Goal: Task Accomplishment & Management: Manage account settings

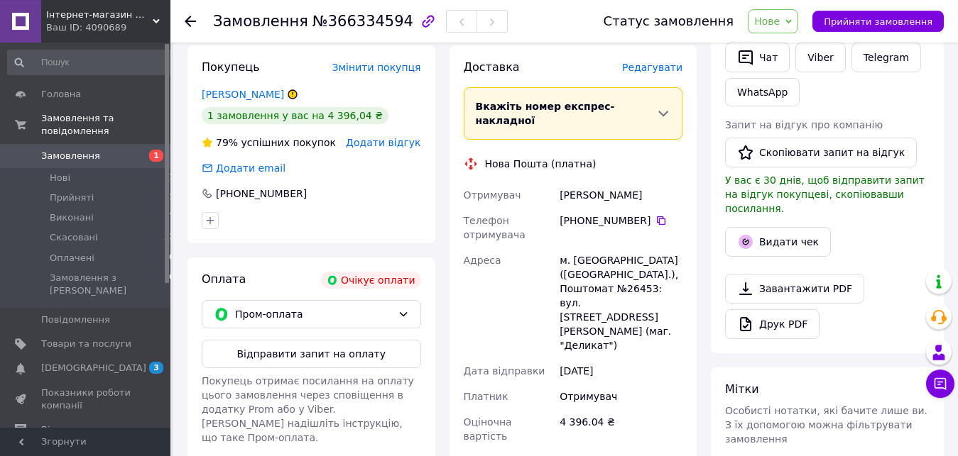
scroll to position [334, 0]
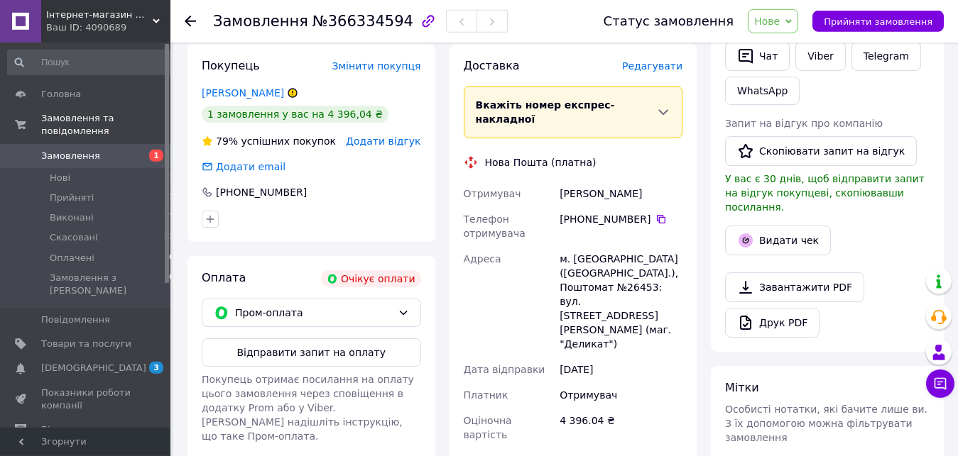
click at [608, 246] on div "м. Черкаси (Черкаська обл.), Поштомат №26453: вул. Нижня Горова, 70 (маг. "Дели…" at bounding box center [621, 301] width 128 height 111
click at [668, 105] on icon at bounding box center [663, 112] width 14 height 14
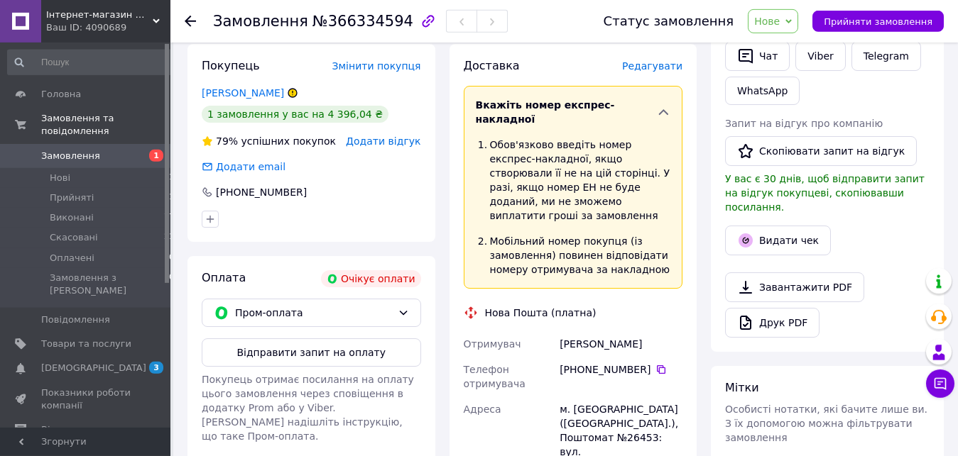
click at [668, 105] on icon at bounding box center [663, 112] width 14 height 14
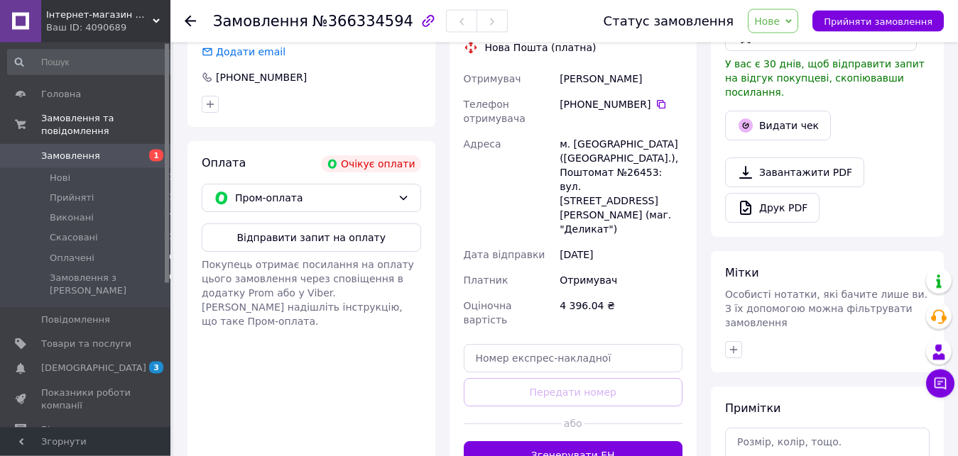
scroll to position [451, 0]
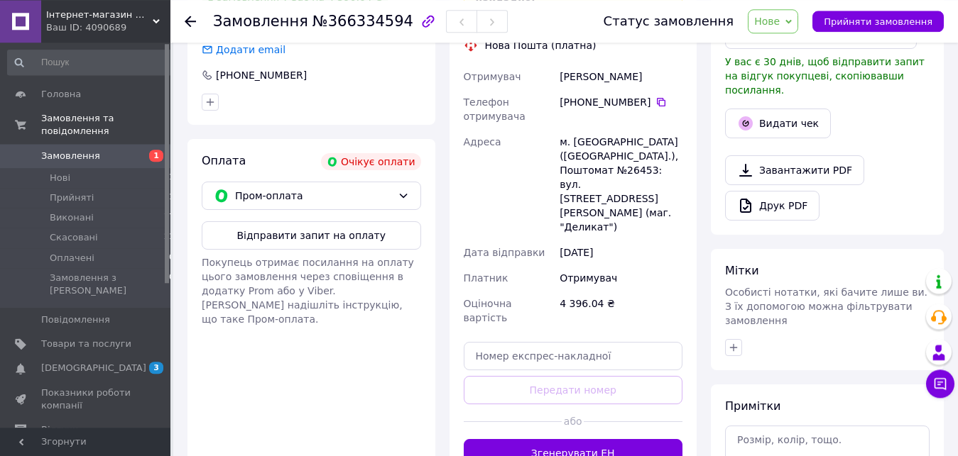
click at [615, 129] on div "м. Черкаси (Черкаська обл.), Поштомат №26453: вул. Нижня Горова, 70 (маг. "Дели…" at bounding box center [621, 184] width 128 height 111
click at [538, 89] on div "Телефон отримувача" at bounding box center [509, 109] width 97 height 40
click at [605, 129] on div "м. Черкаси (Черкаська обл.), Поштомат №26453: вул. Нижня Горова, 70 (маг. "Дели…" at bounding box center [621, 184] width 128 height 111
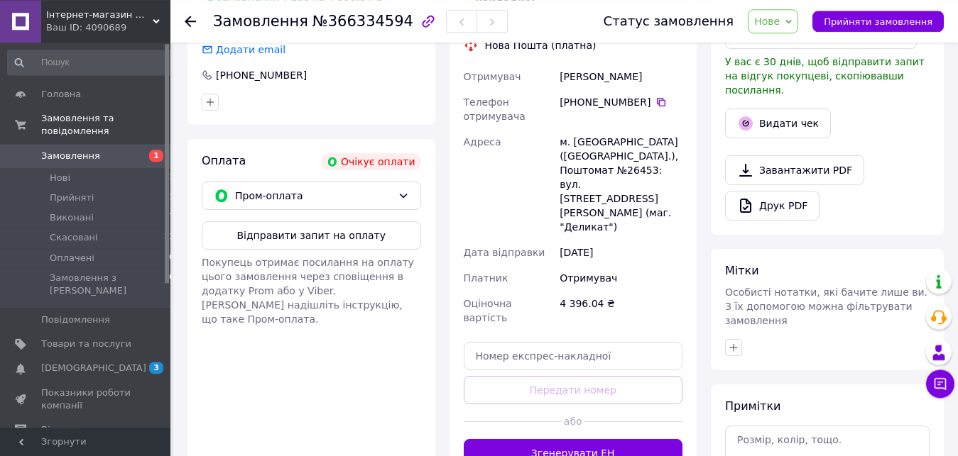
click at [621, 133] on div "м. Черкаси (Черкаська обл.), Поштомат №26453: вул. Нижня Горова, 70 (маг. "Дели…" at bounding box center [621, 184] width 128 height 111
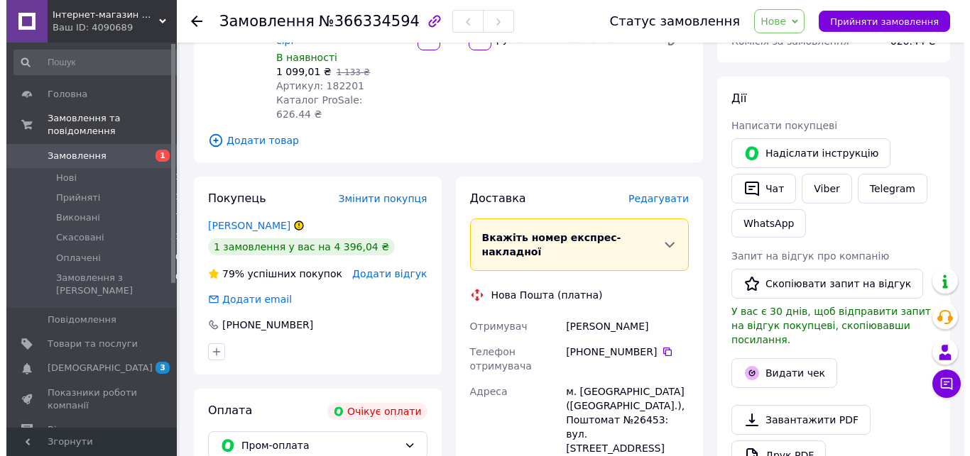
scroll to position [200, 0]
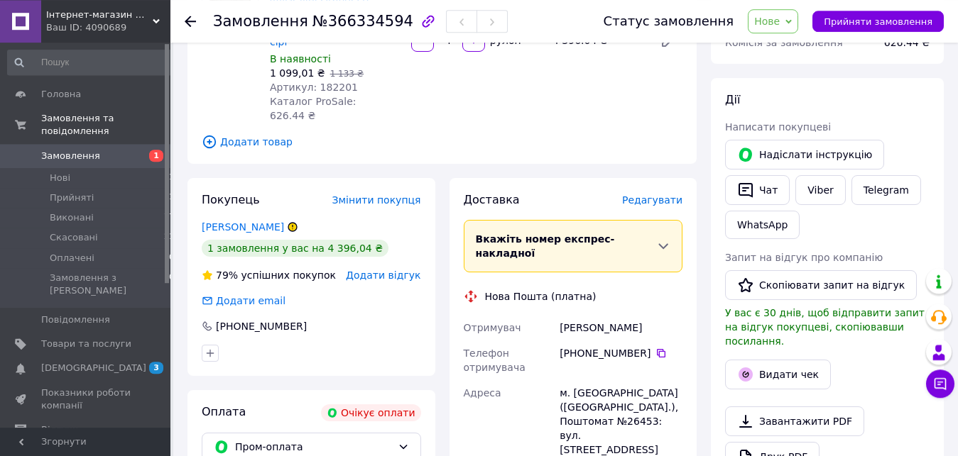
click at [667, 239] on icon at bounding box center [663, 246] width 14 height 14
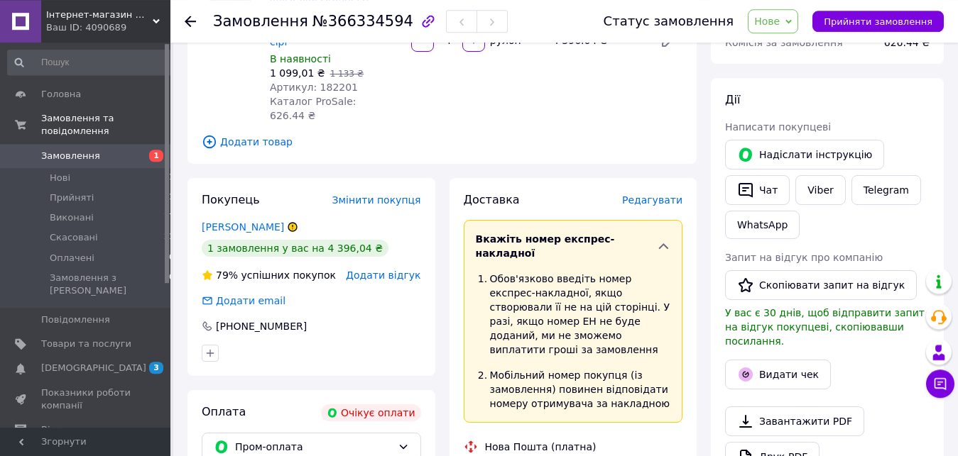
click at [667, 239] on icon at bounding box center [663, 246] width 14 height 14
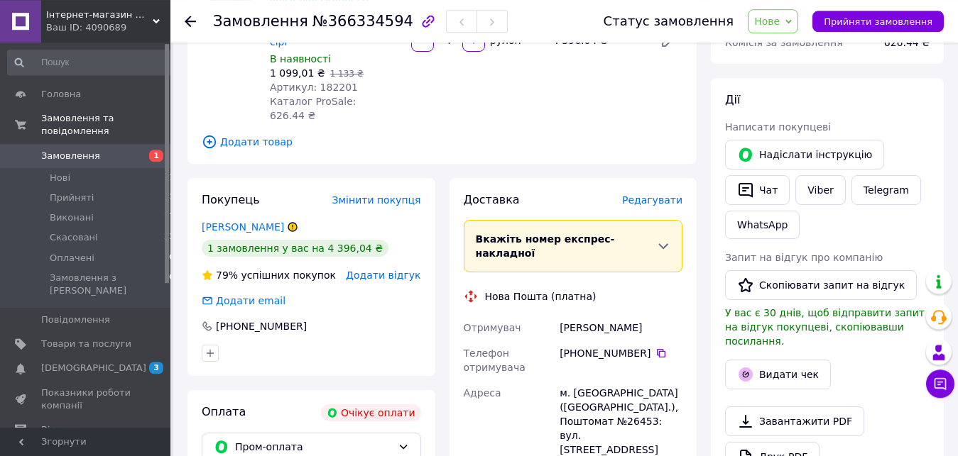
click at [664, 239] on icon at bounding box center [663, 246] width 14 height 14
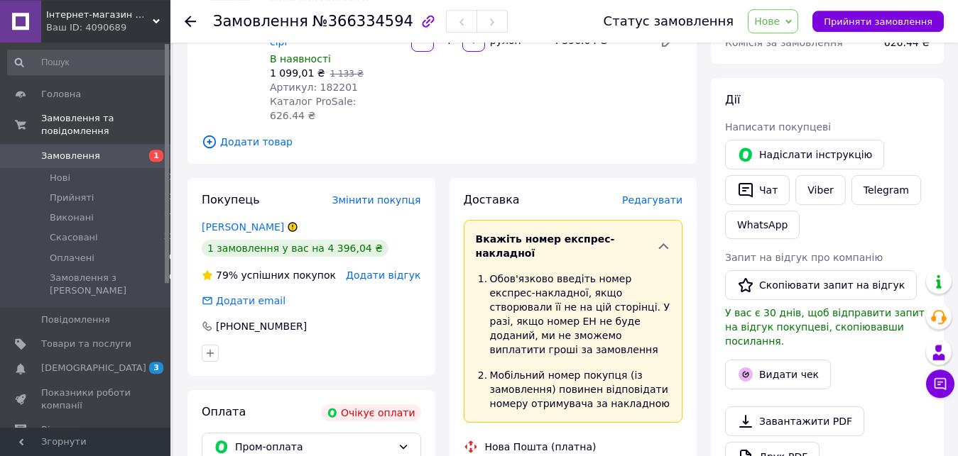
click at [661, 194] on span "Редагувати" at bounding box center [652, 199] width 60 height 11
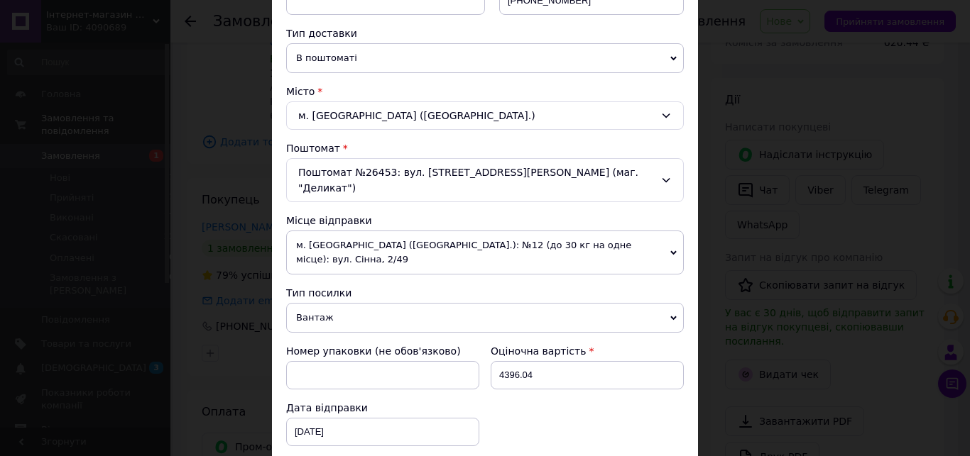
scroll to position [316, 0]
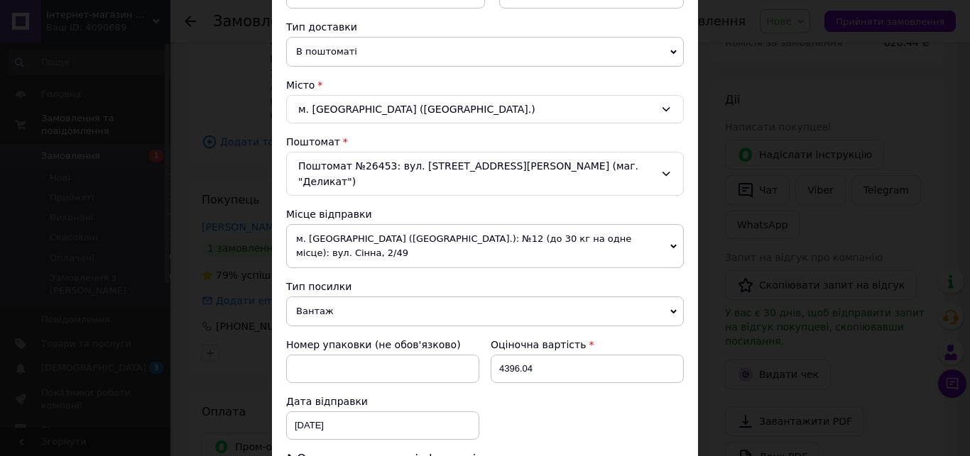
click at [343, 139] on span at bounding box center [345, 141] width 5 height 11
click at [664, 56] on span "В поштоматі" at bounding box center [485, 52] width 398 height 30
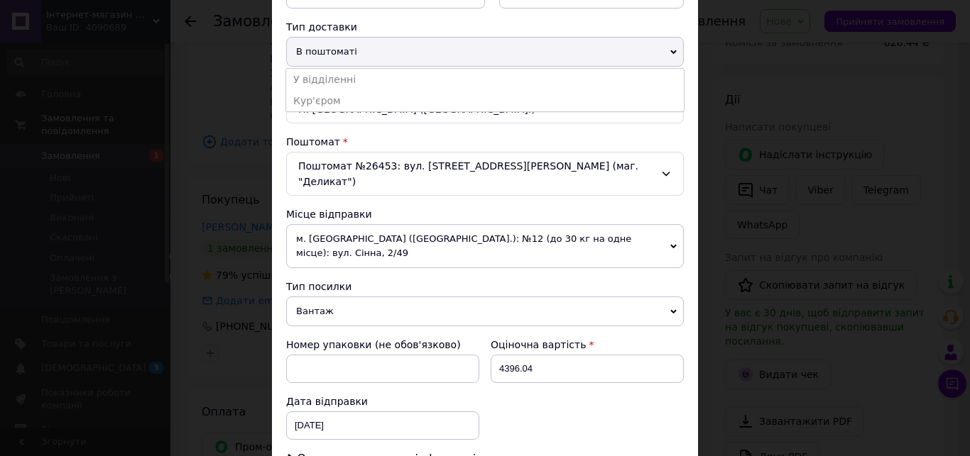
click at [664, 56] on span "В поштоматі" at bounding box center [485, 52] width 398 height 30
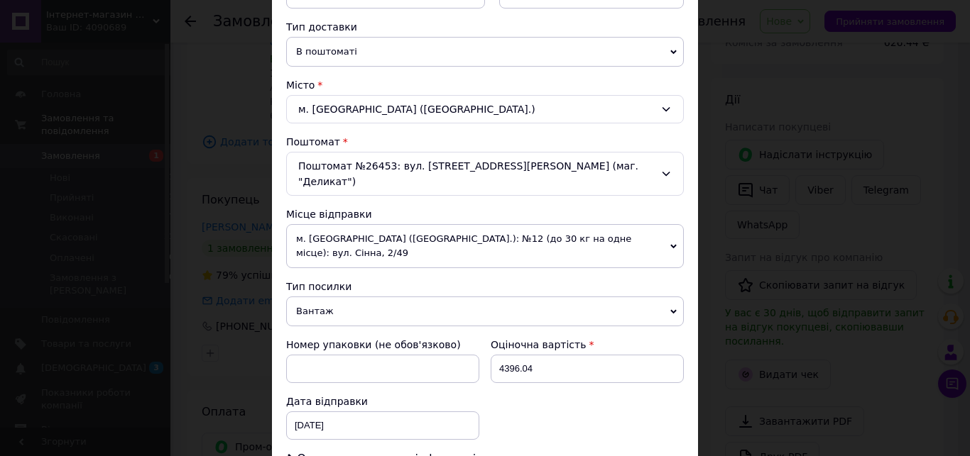
scroll to position [27, 0]
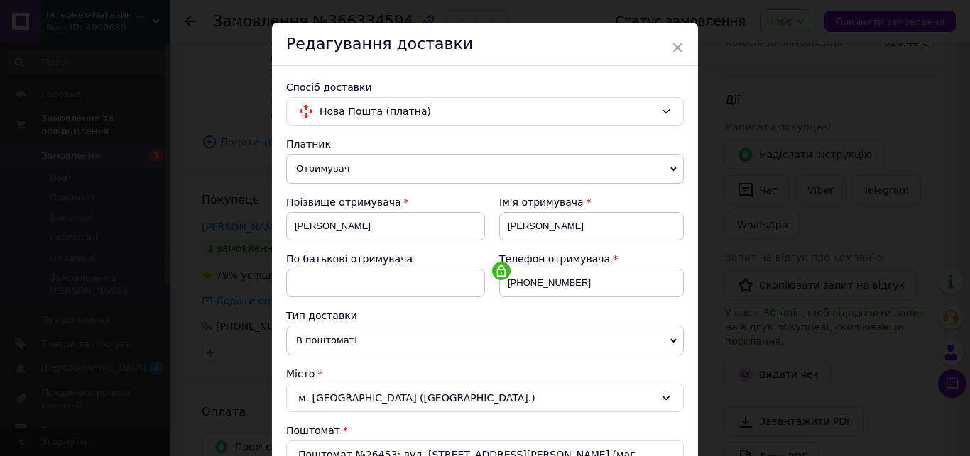
click at [663, 51] on div "Редагування доставки" at bounding box center [485, 44] width 426 height 43
click at [676, 51] on span "×" at bounding box center [677, 47] width 13 height 24
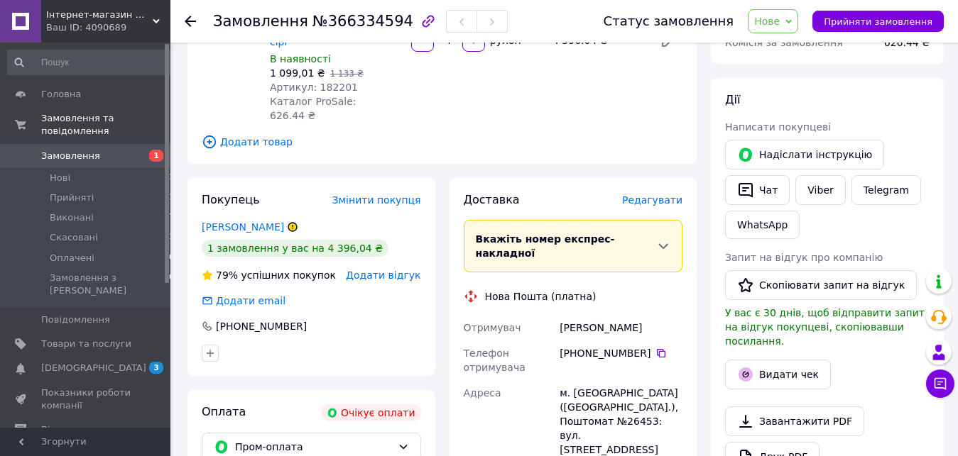
click at [662, 194] on span "Редагувати" at bounding box center [652, 199] width 60 height 11
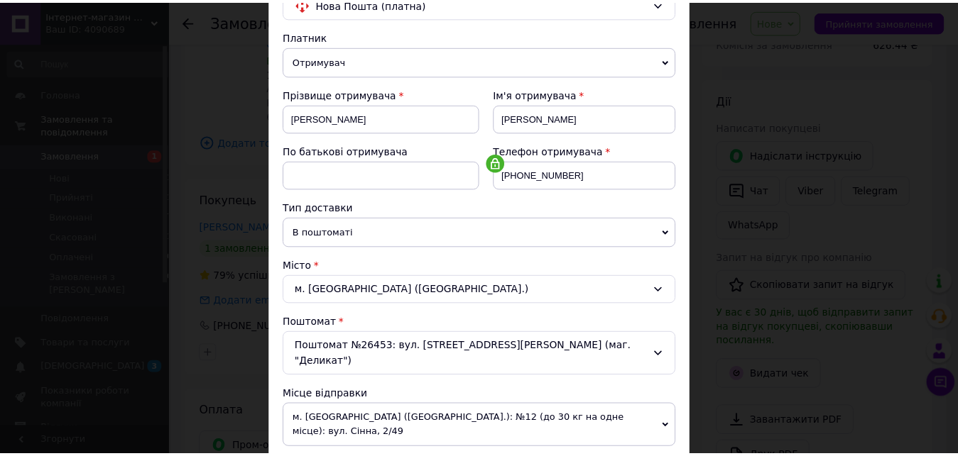
scroll to position [0, 0]
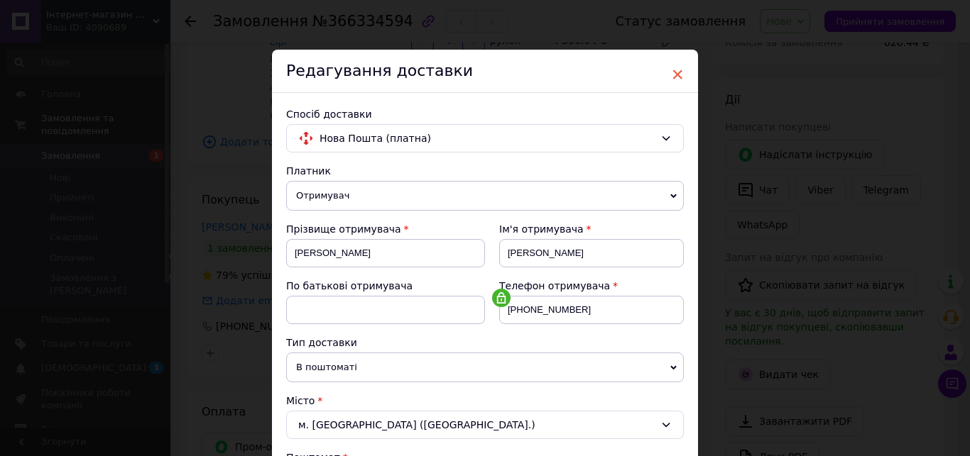
click at [672, 75] on span "×" at bounding box center [677, 74] width 13 height 24
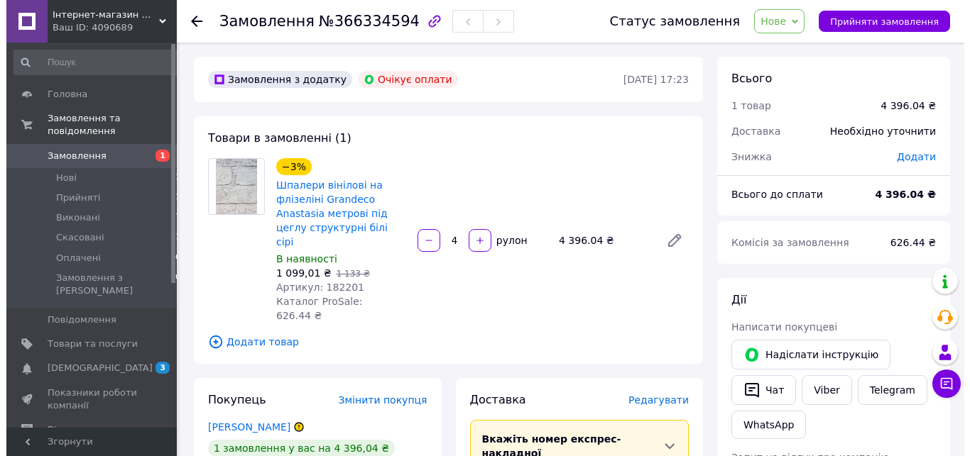
scroll to position [310, 0]
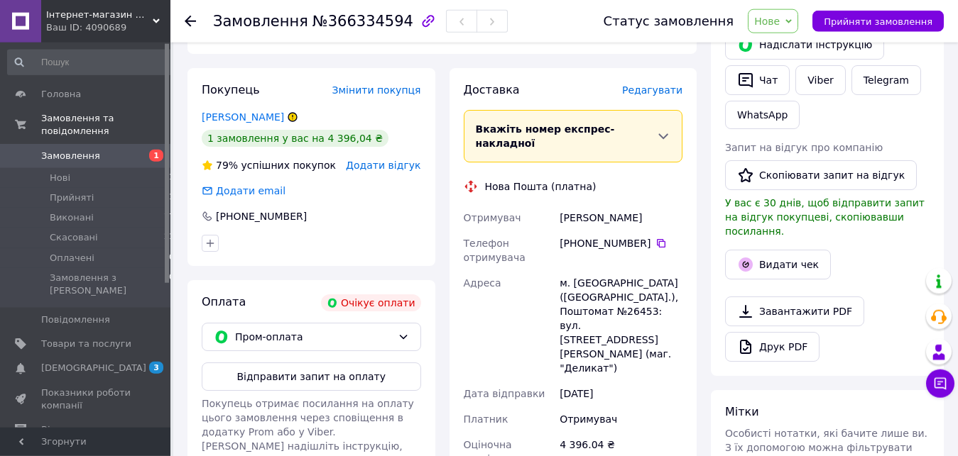
click at [669, 84] on span "Редагувати" at bounding box center [652, 89] width 60 height 11
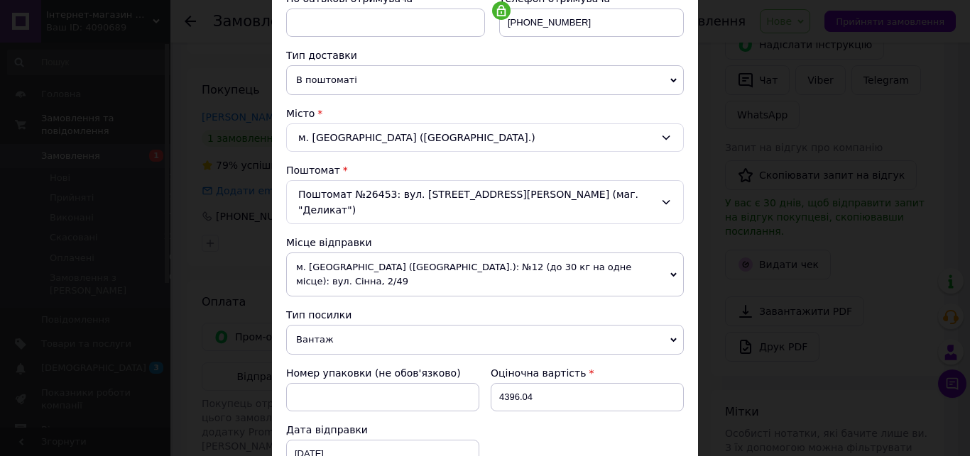
scroll to position [289, 0]
click at [670, 77] on icon at bounding box center [673, 79] width 6 height 6
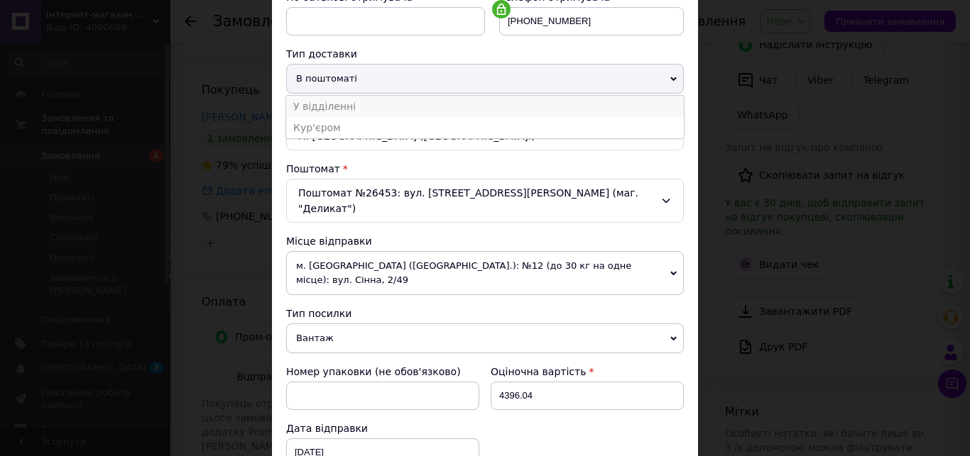
click at [631, 101] on li "У відділенні" at bounding box center [485, 106] width 398 height 21
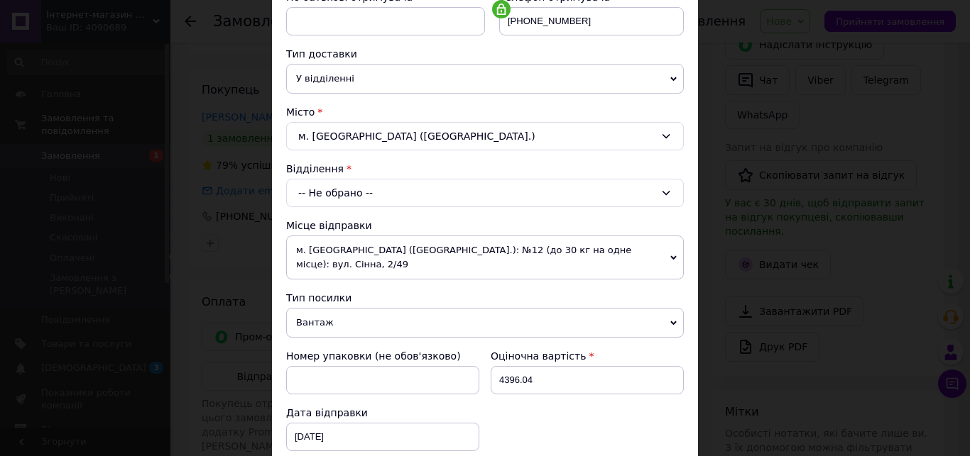
scroll to position [344, 0]
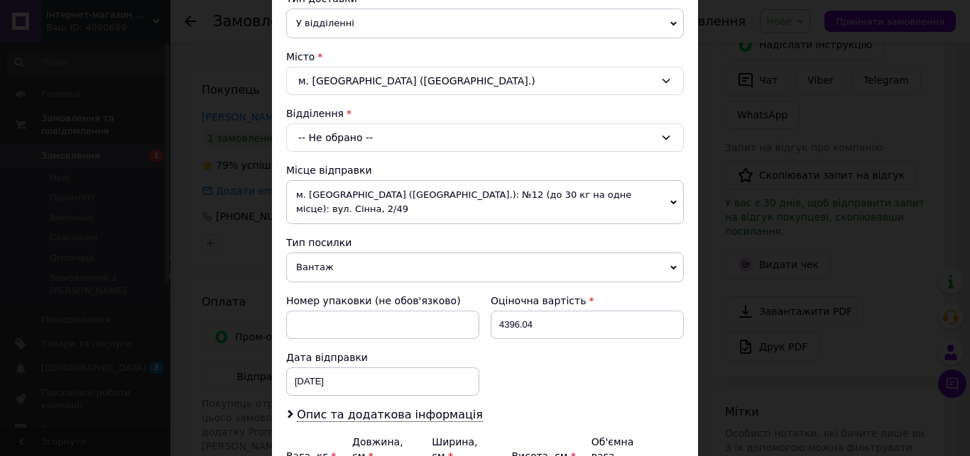
click at [662, 139] on icon at bounding box center [666, 138] width 8 height 4
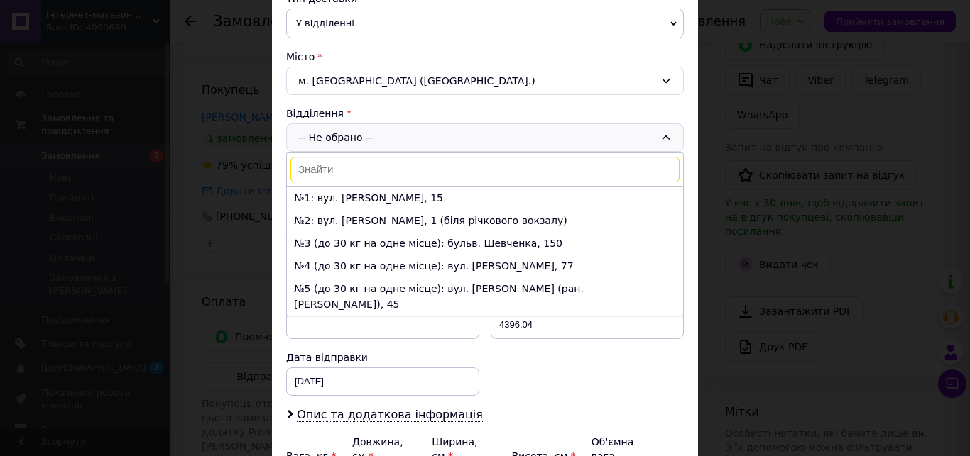
click at [488, 172] on input at bounding box center [484, 170] width 389 height 26
type input "6"
click at [456, 316] on li "№6 (до 30 кг на одне місце): вул. [STREET_ADDRESS][PERSON_NAME], прим. 1" at bounding box center [485, 335] width 396 height 38
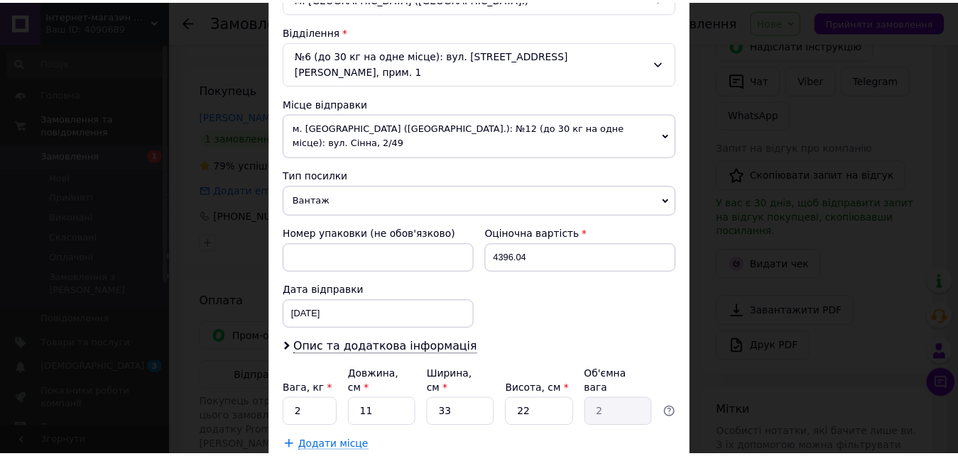
scroll to position [439, 0]
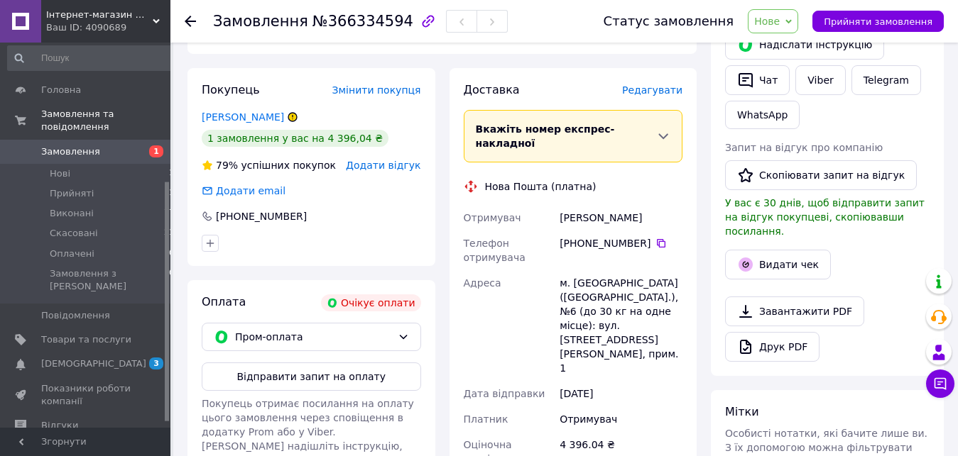
scroll to position [233, 0]
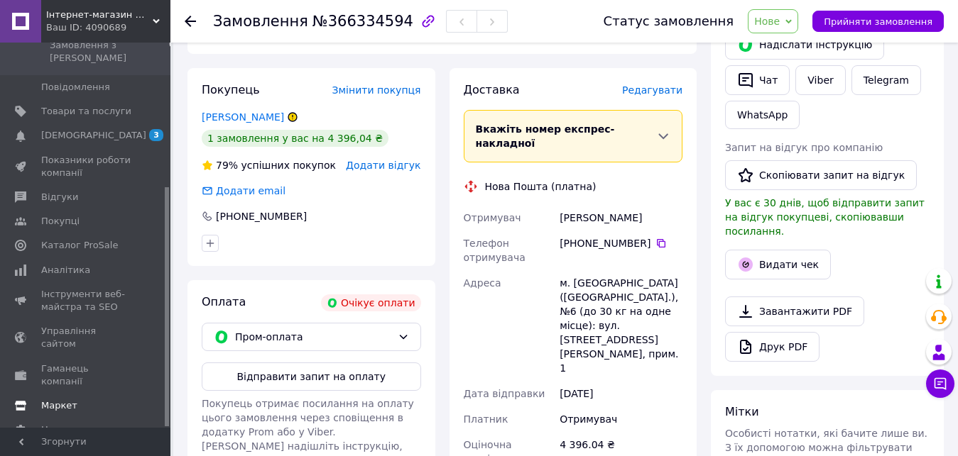
drag, startPoint x: 167, startPoint y: 182, endPoint x: 153, endPoint y: 360, distance: 178.7
click at [153, 360] on div "Головна Замовлення та повідомлення Замовлення 1 Нові 1 Прийняті 1 Виконані 77 С…" at bounding box center [85, 235] width 170 height 385
click at [131, 363] on span at bounding box center [150, 376] width 39 height 26
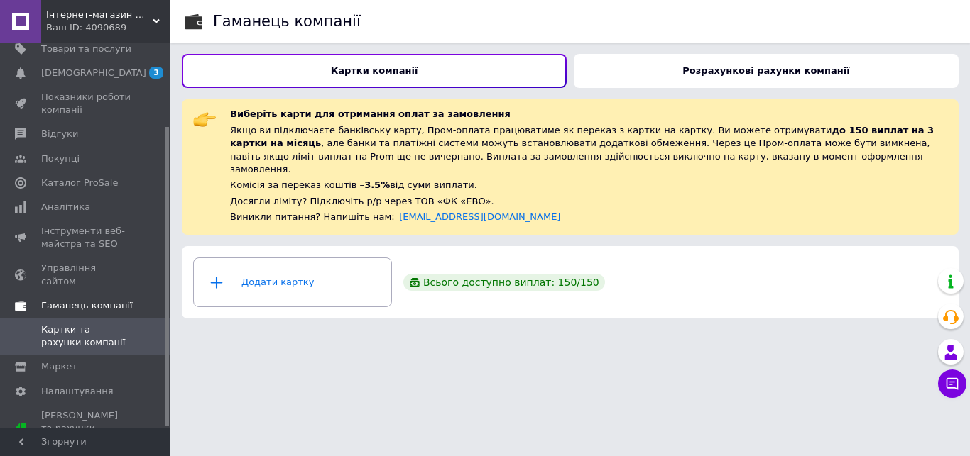
drag, startPoint x: 167, startPoint y: 246, endPoint x: 163, endPoint y: 290, distance: 43.4
click at [163, 290] on div "Головна Замовлення та повідомлення 0 1 Товари та послуги Сповіщення 3 0 Показни…" at bounding box center [85, 235] width 170 height 385
click at [113, 179] on span "Каталог ProSale" at bounding box center [86, 183] width 90 height 13
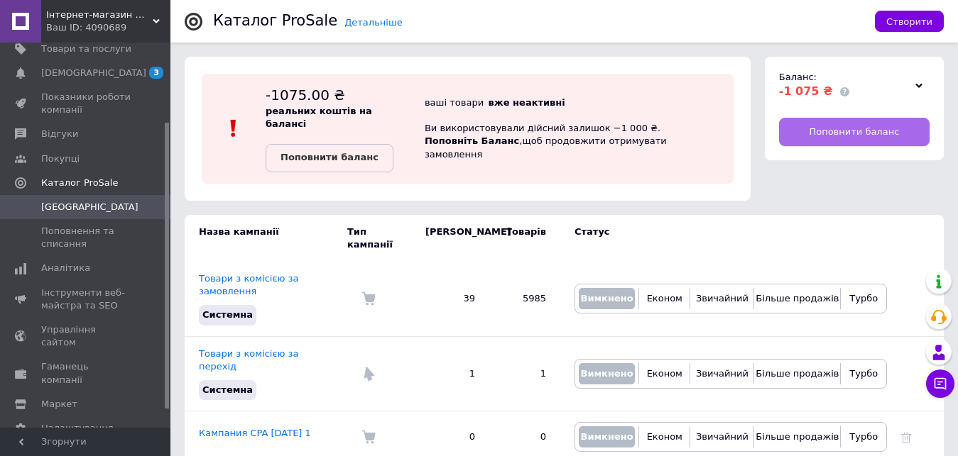
click at [843, 135] on span "Поповнити баланс" at bounding box center [854, 132] width 90 height 13
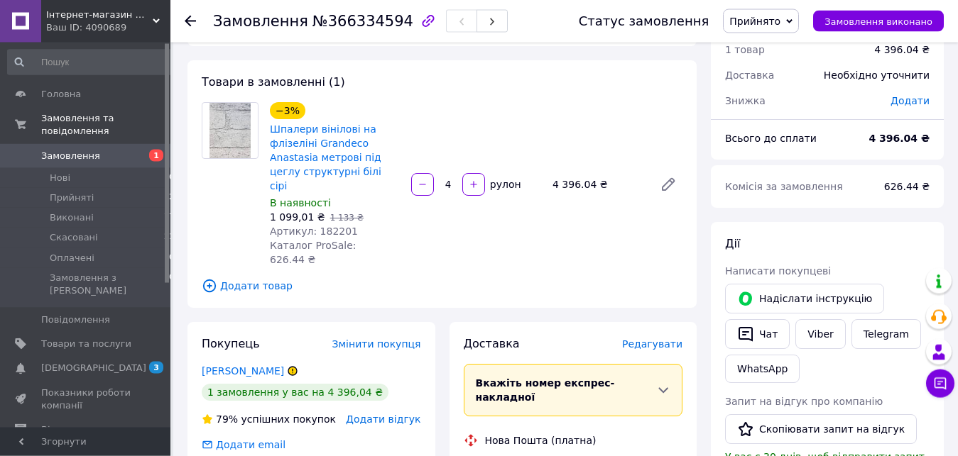
scroll to position [53, 0]
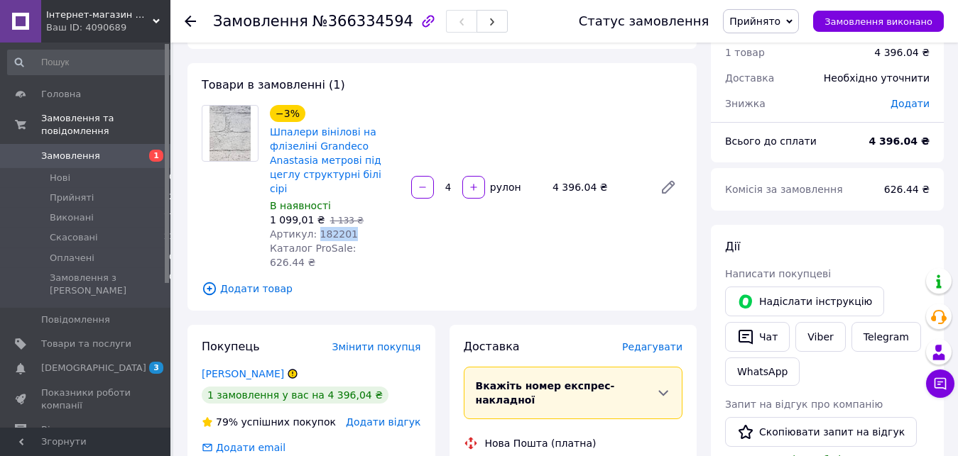
drag, startPoint x: 349, startPoint y: 221, endPoint x: 314, endPoint y: 222, distance: 34.8
click at [314, 227] on div "Артикул: 182201" at bounding box center [335, 234] width 130 height 14
copy span "182201"
click at [106, 332] on link "Товари та послуги" at bounding box center [91, 344] width 182 height 24
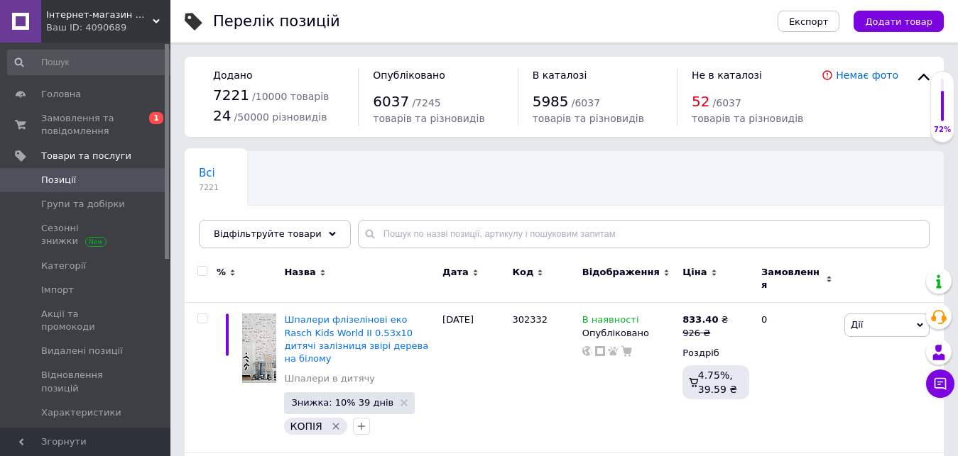
click at [104, 175] on span "Позиції" at bounding box center [86, 180] width 90 height 13
click at [415, 240] on input "text" at bounding box center [643, 234] width 571 height 28
paste input "182201"
type input "182201"
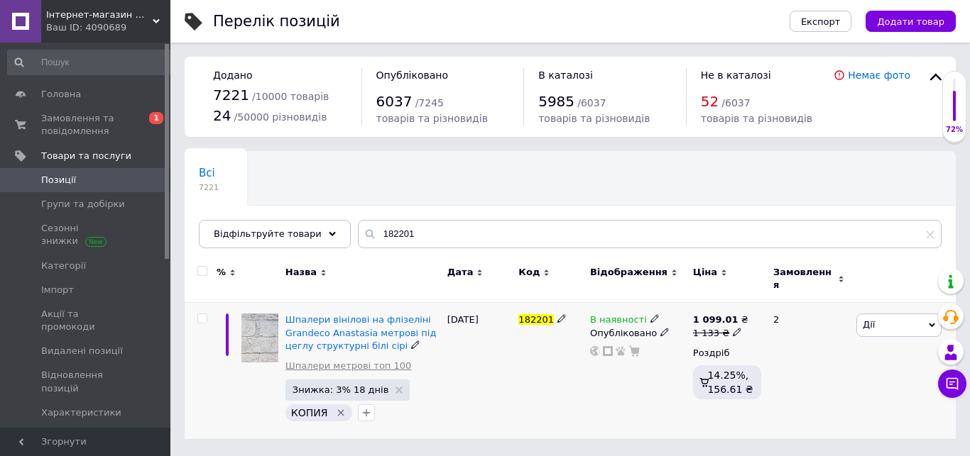
click at [345, 361] on link "Шпалери метрові топ 100" at bounding box center [348, 366] width 126 height 13
